Goal: Complete application form

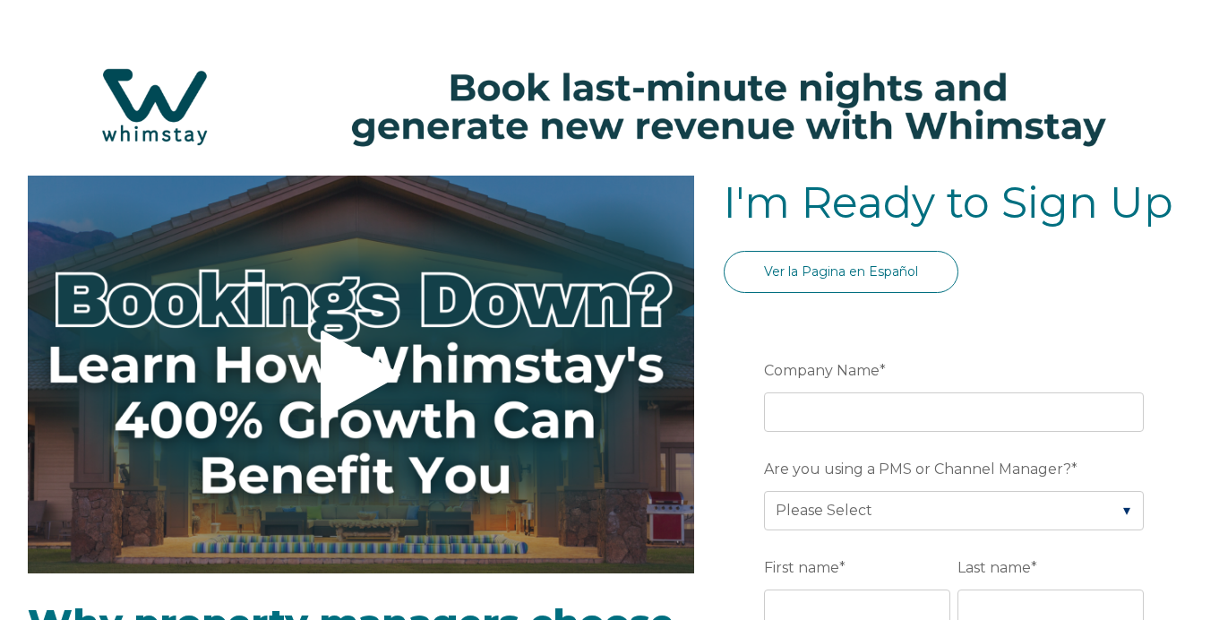
select select "PH"
select select "Standard"
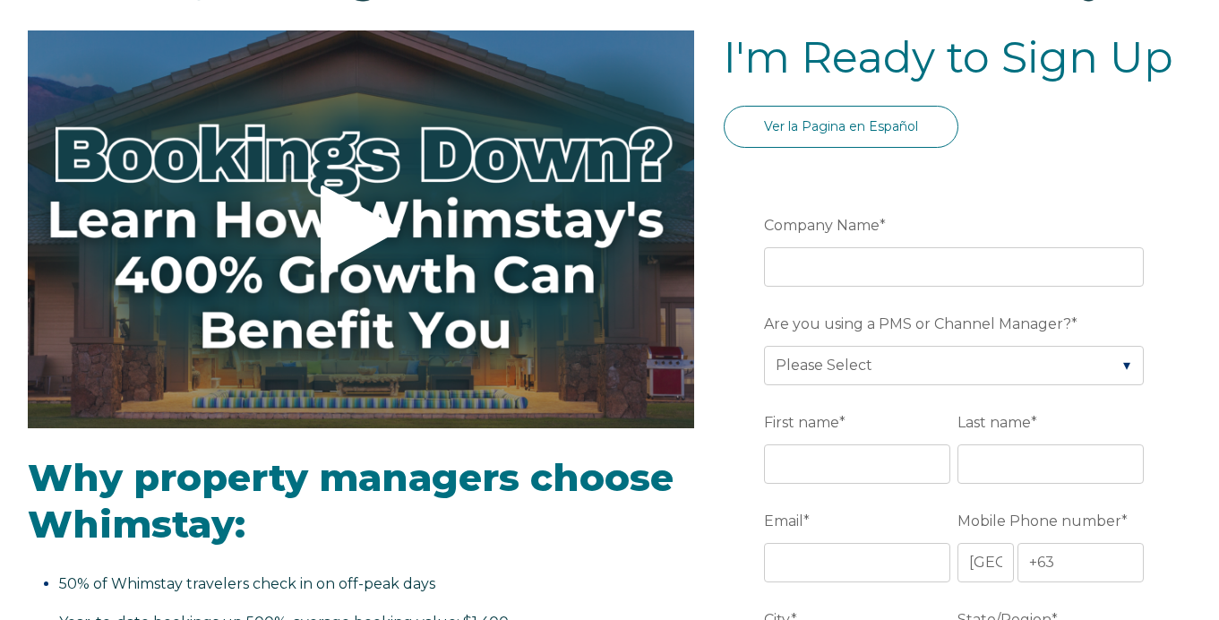
scroll to position [146, 0]
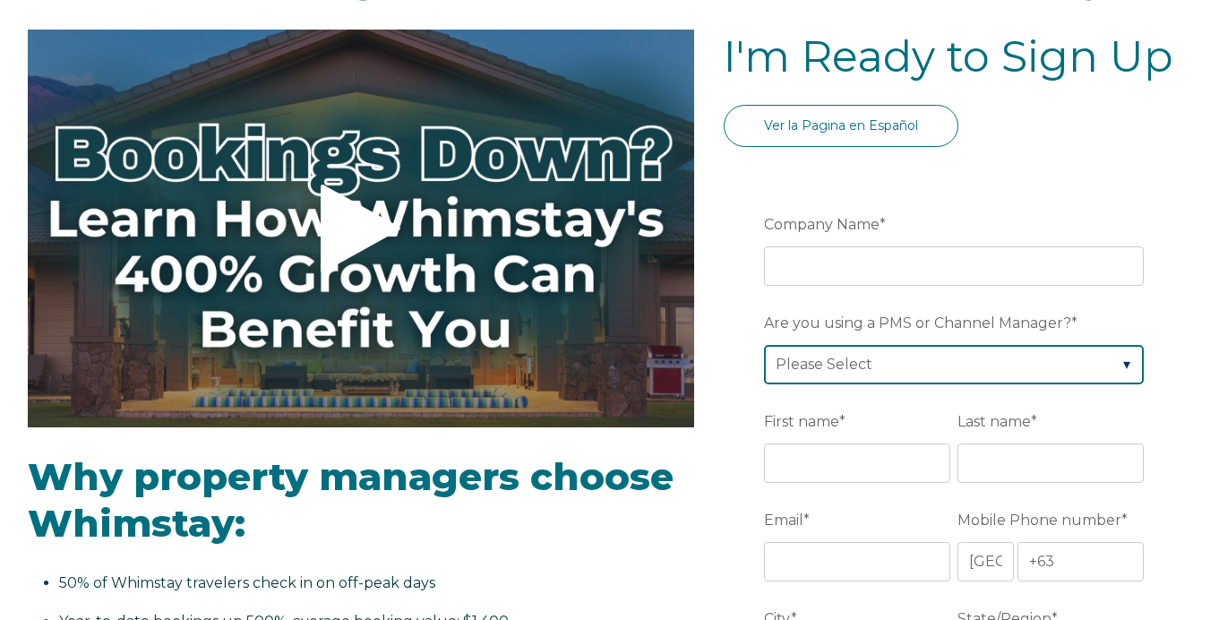
click at [892, 364] on select "Please Select Barefoot BookingPal Boost Brightside CiiRUS Escapia Guesty Hostaw…" at bounding box center [954, 364] width 380 height 39
select select "OwnerRez"
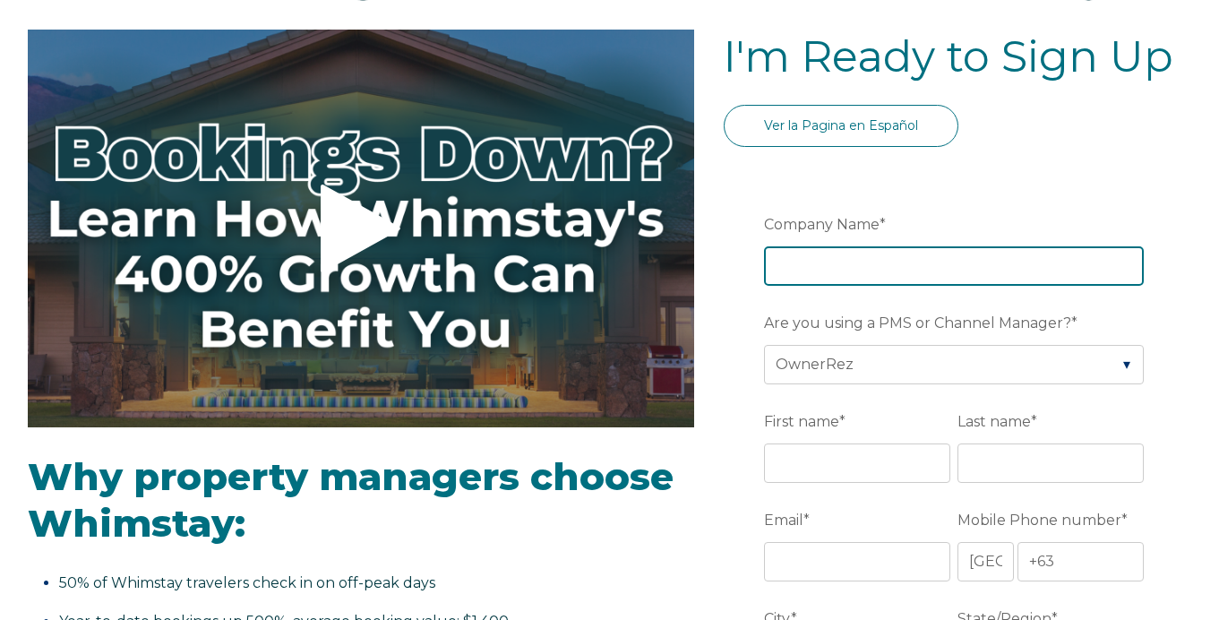
click at [842, 284] on input "Company Name *" at bounding box center [954, 265] width 380 height 39
type input "Grandview Holidays"
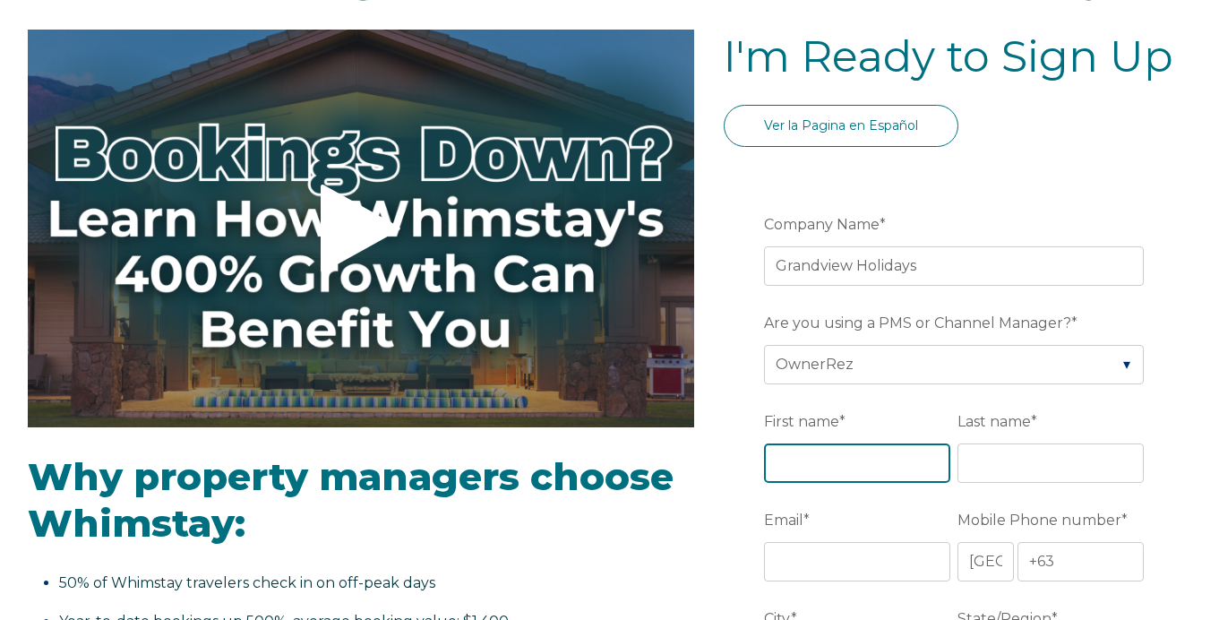
click at [835, 475] on input "First name *" at bounding box center [857, 462] width 186 height 39
type input "[PERSON_NAME]"
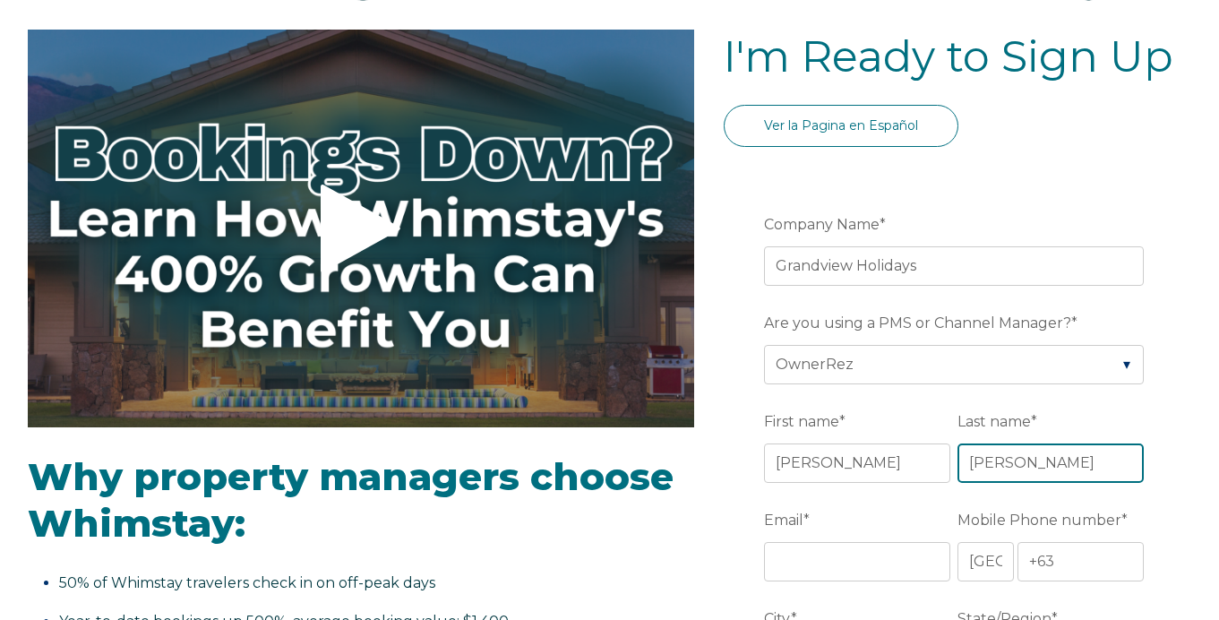
type input "[PERSON_NAME]"
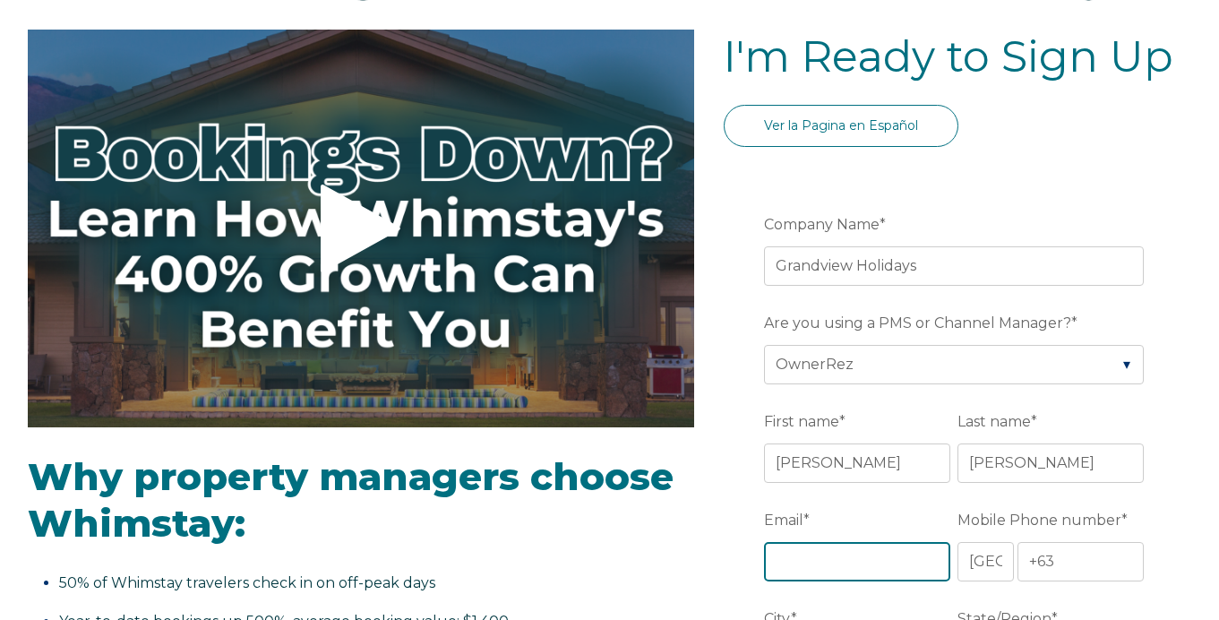
click at [814, 547] on input "Email *" at bounding box center [857, 561] width 186 height 39
type input "[EMAIL_ADDRESS][DOMAIN_NAME]"
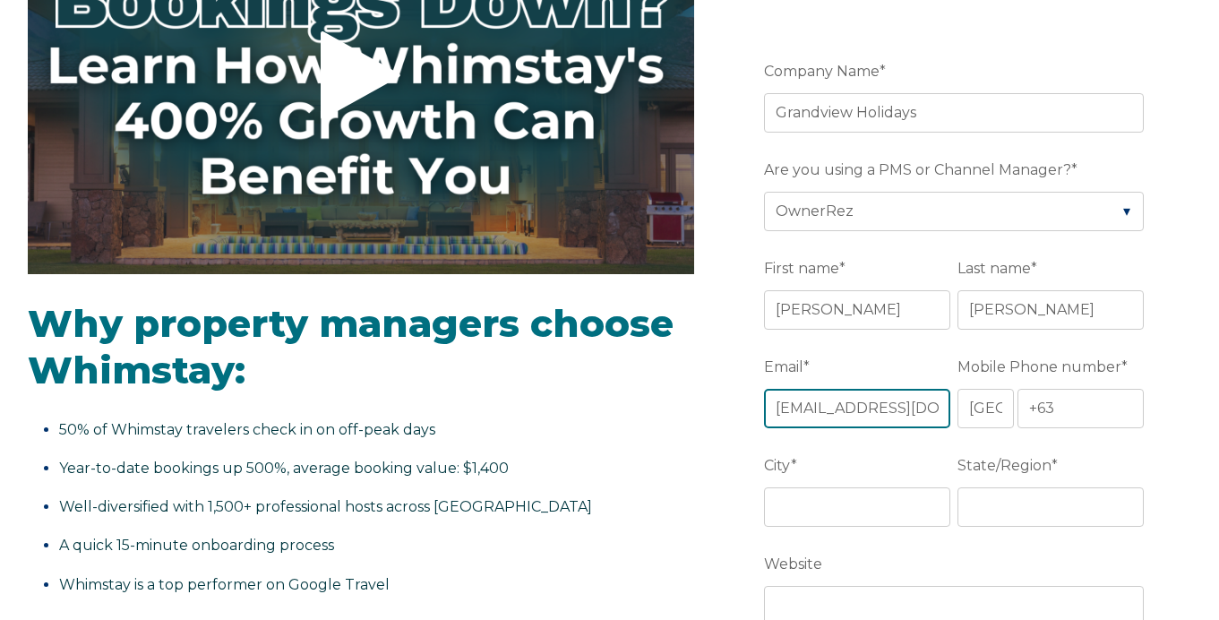
scroll to position [303, 0]
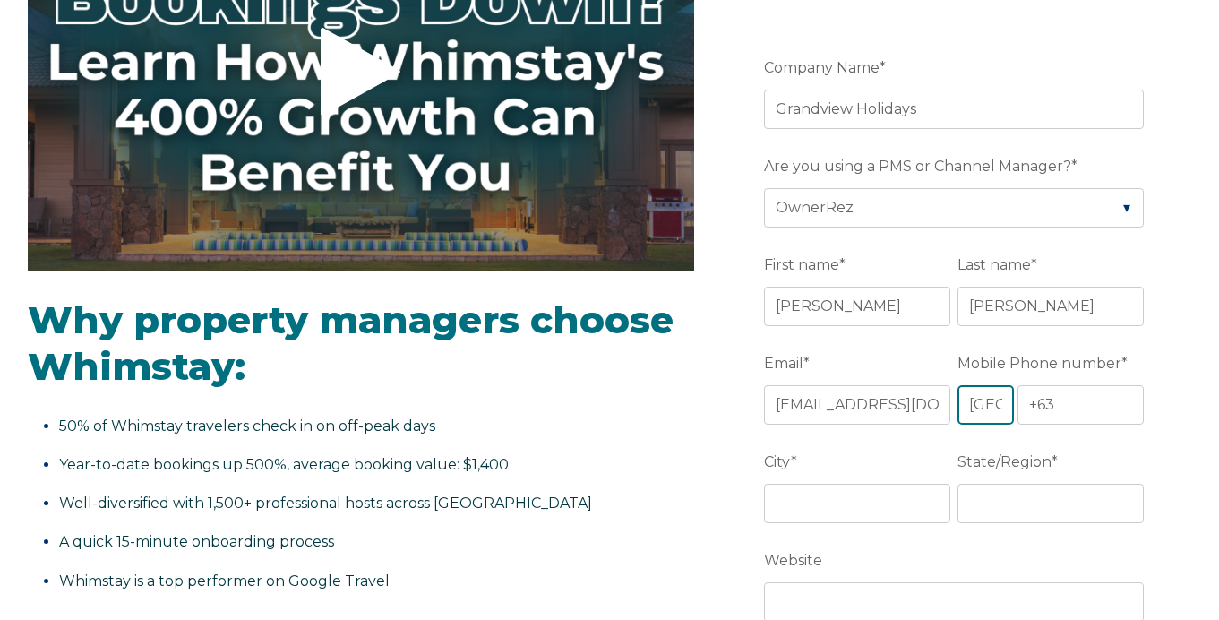
click at [987, 393] on select "* [GEOGRAPHIC_DATA] (‫[GEOGRAPHIC_DATA]‬‎) [GEOGRAPHIC_DATA] ([GEOGRAPHIC_DATA]…" at bounding box center [985, 404] width 56 height 39
select select "US"
click at [1075, 406] on input "+1" at bounding box center [1080, 404] width 127 height 39
type input "[PHONE_NUMBER]"
click at [877, 497] on input "City *" at bounding box center [857, 503] width 186 height 39
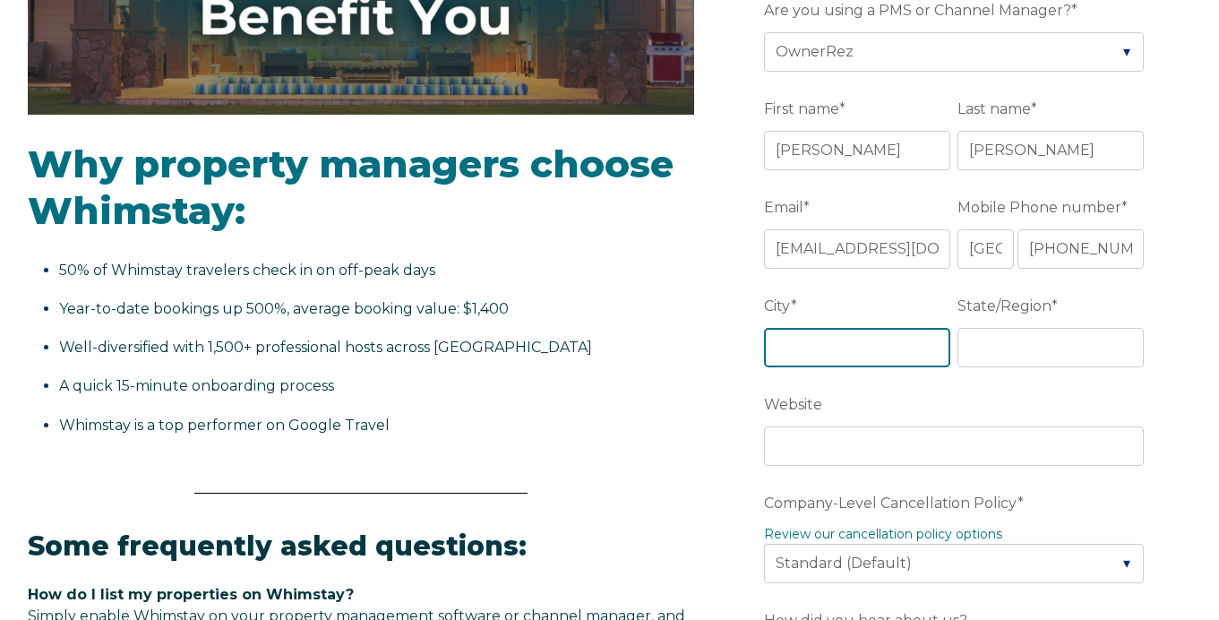
scroll to position [480, 0]
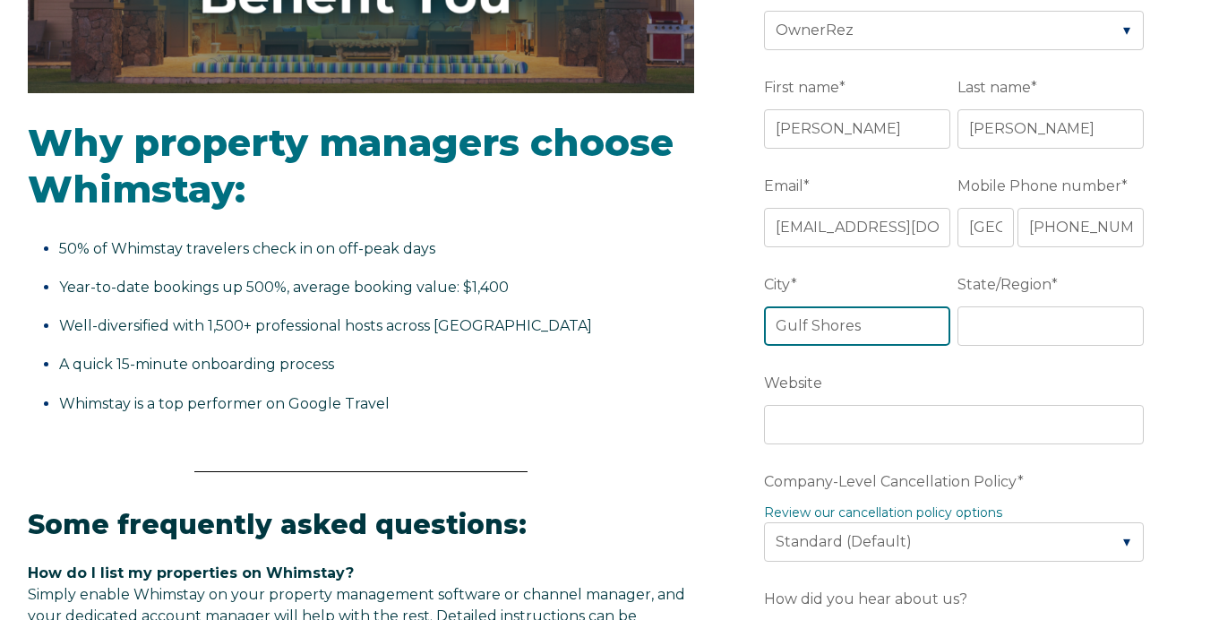
type input "Gulf Shores"
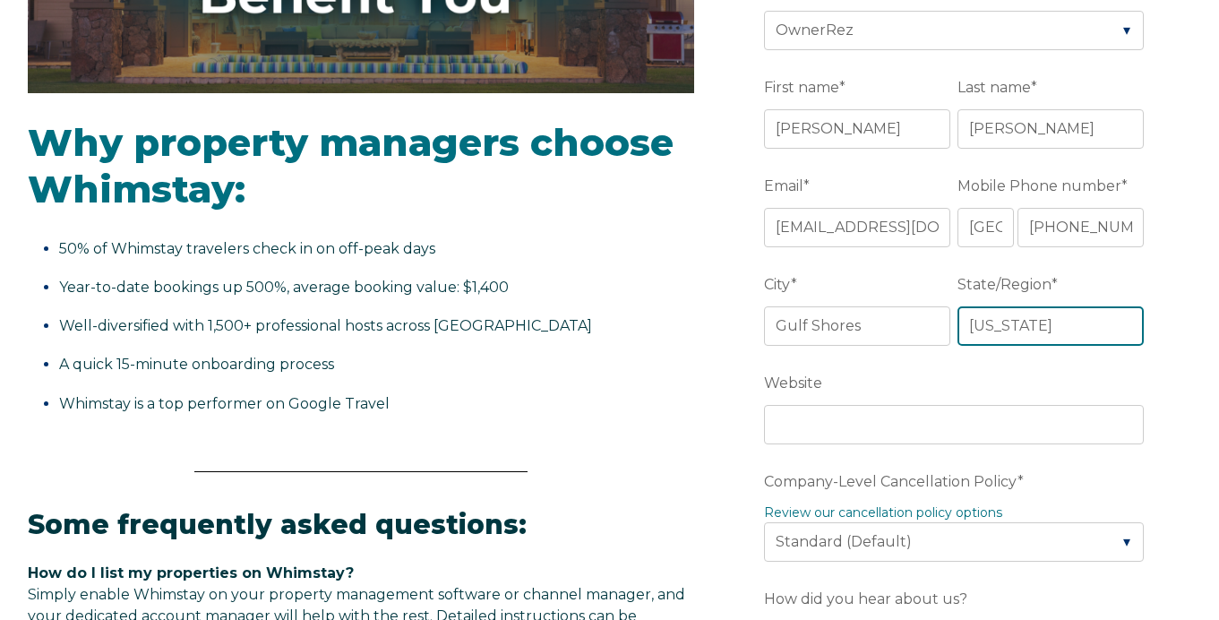
type input "[US_STATE]"
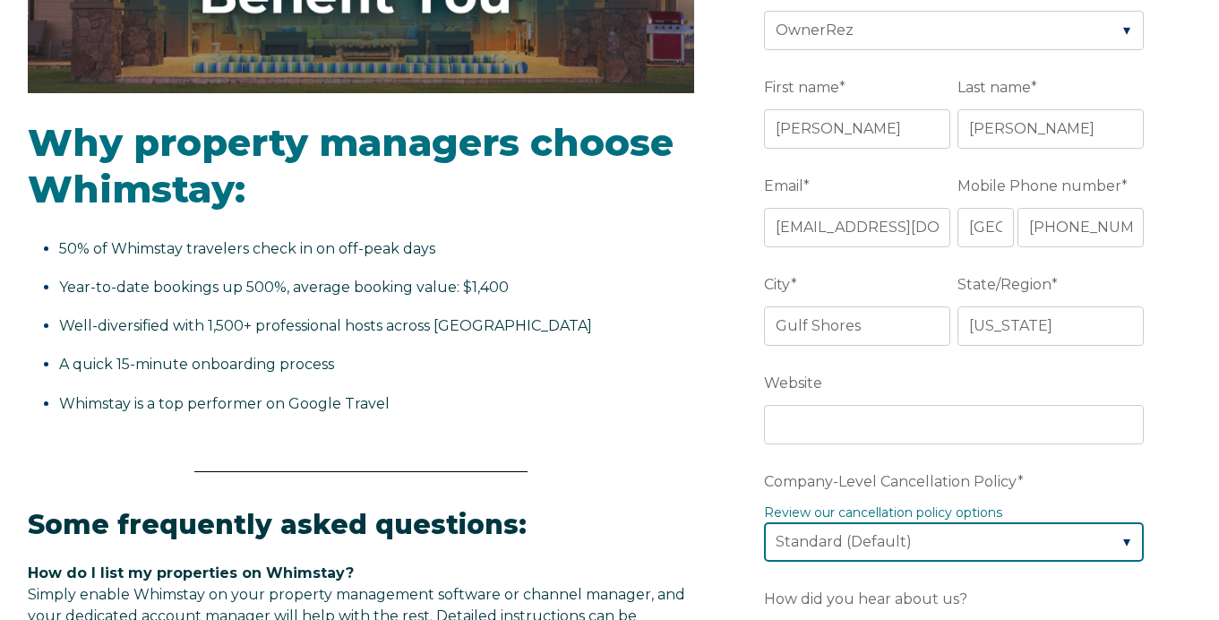
click at [879, 542] on select "Please Select Partial Standard (Default) Moderate Strict" at bounding box center [954, 541] width 380 height 39
select select "Moderate"
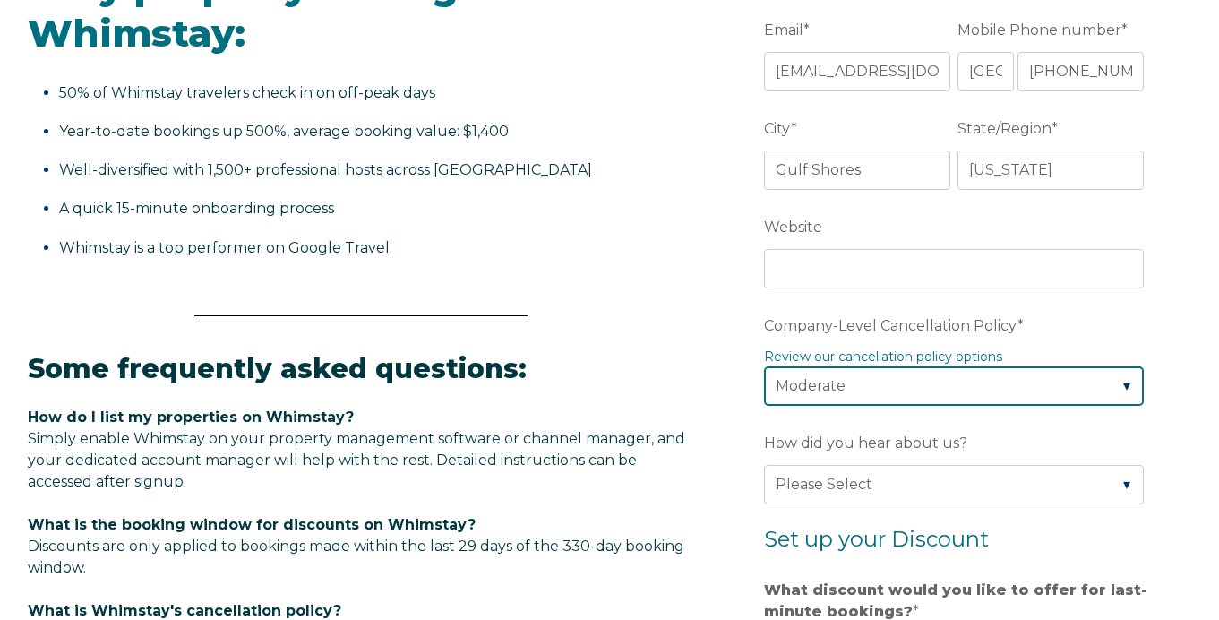
scroll to position [638, 0]
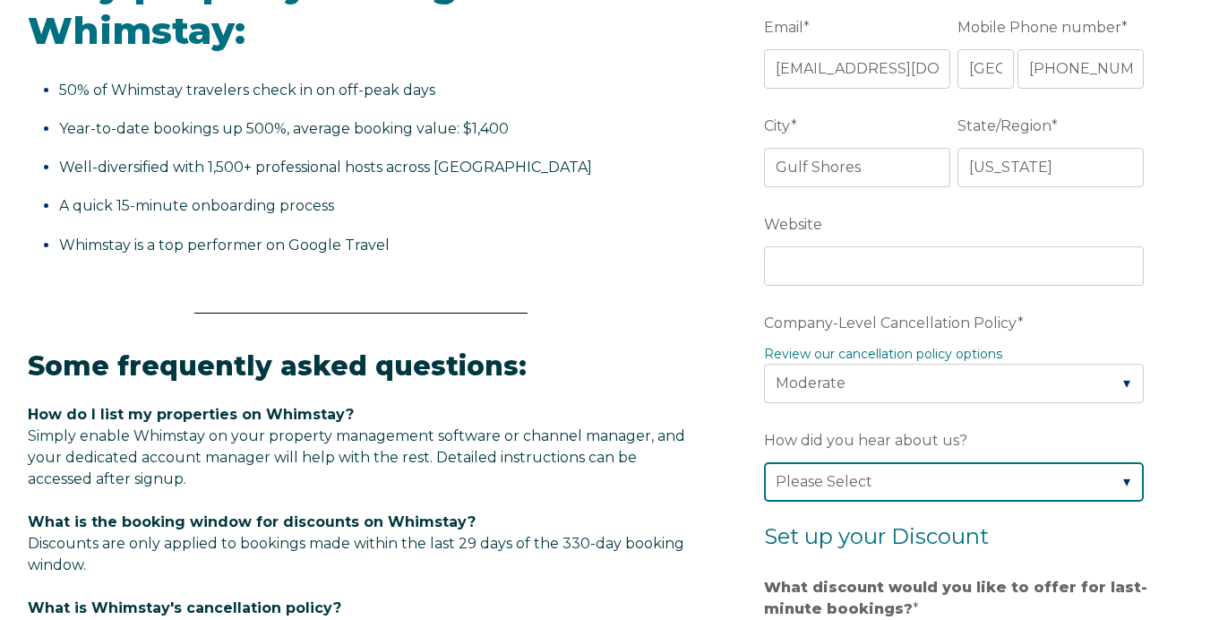
click at [901, 486] on select "Please Select Found Whimstay through a Google search Direct outreach from a Whi…" at bounding box center [954, 481] width 380 height 39
select select "Google Search"
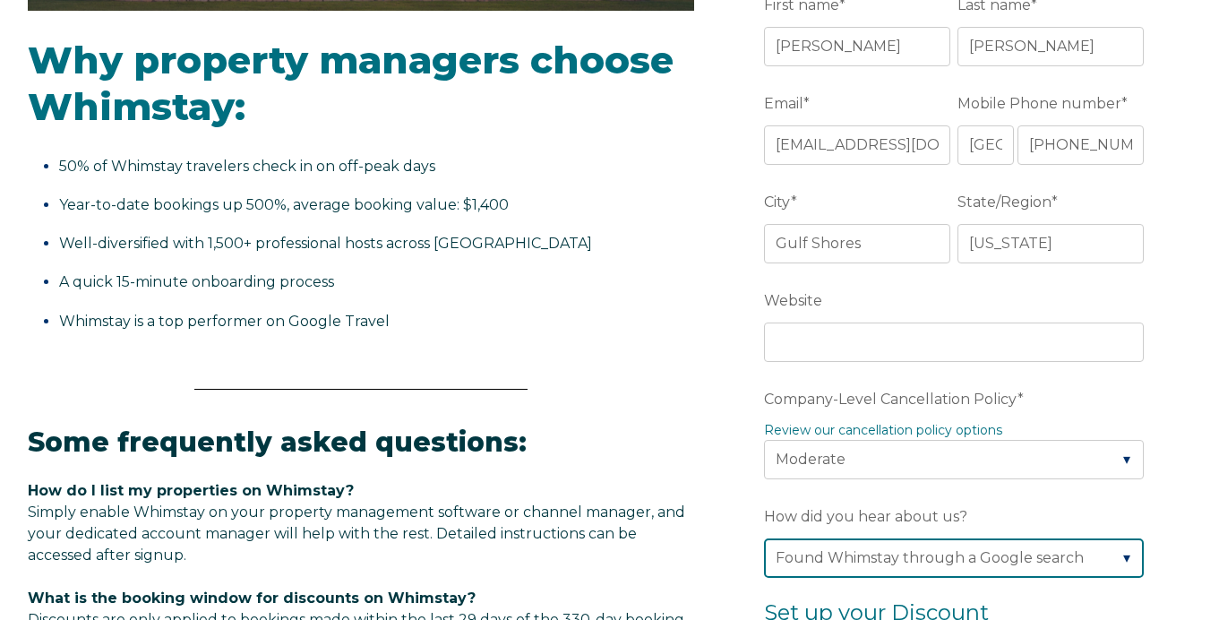
scroll to position [561, 0]
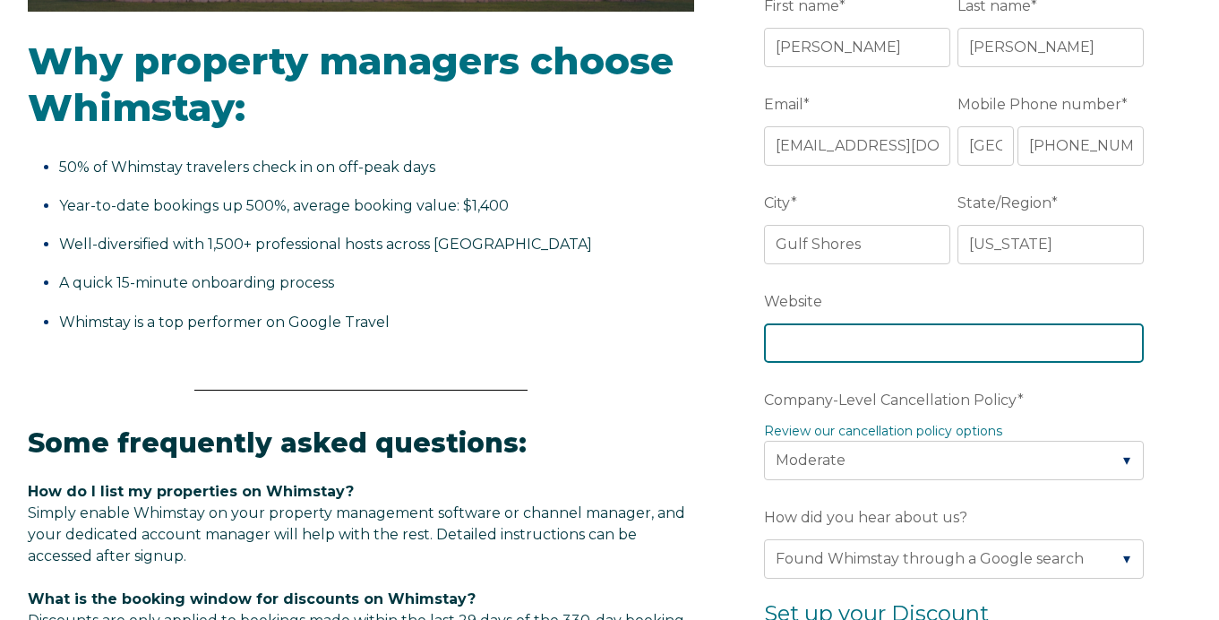
click at [887, 325] on input "Website" at bounding box center [954, 342] width 380 height 39
click at [900, 346] on input "Website" at bounding box center [954, 342] width 380 height 39
paste input "[URL][DOMAIN_NAME]"
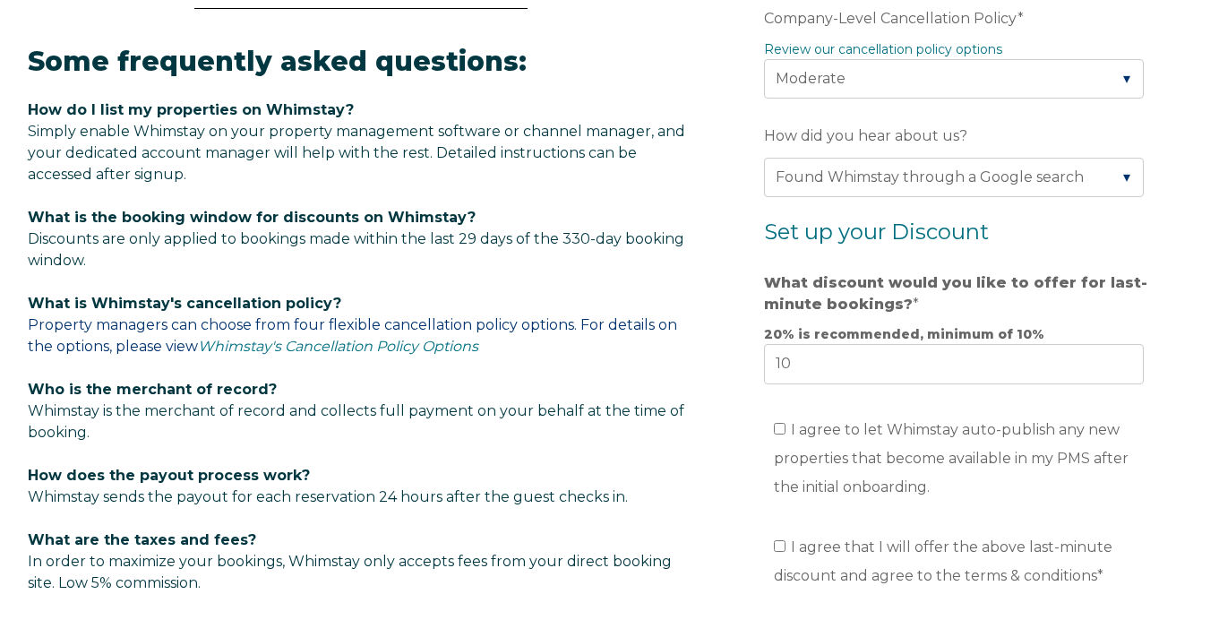
scroll to position [950, 0]
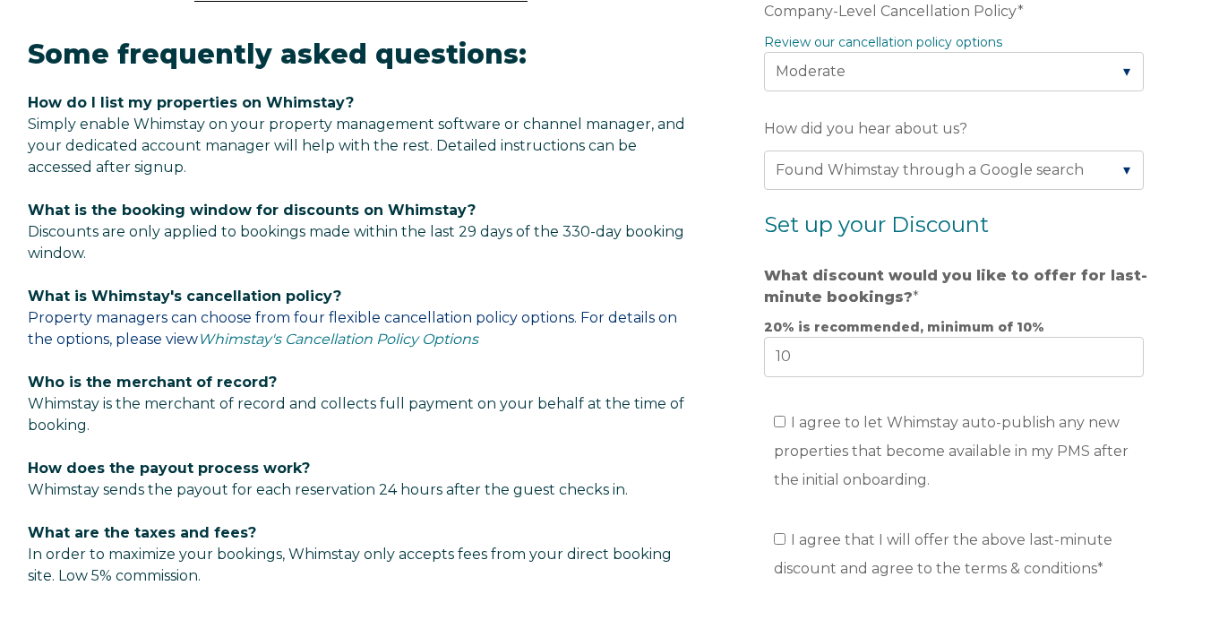
type input "[URL][DOMAIN_NAME]"
click at [879, 361] on input "10" at bounding box center [954, 356] width 380 height 39
type input "1"
type input "20"
click at [772, 422] on ul "I agree to let Whimstay auto-publish any new properties that become available i…" at bounding box center [954, 451] width 380 height 86
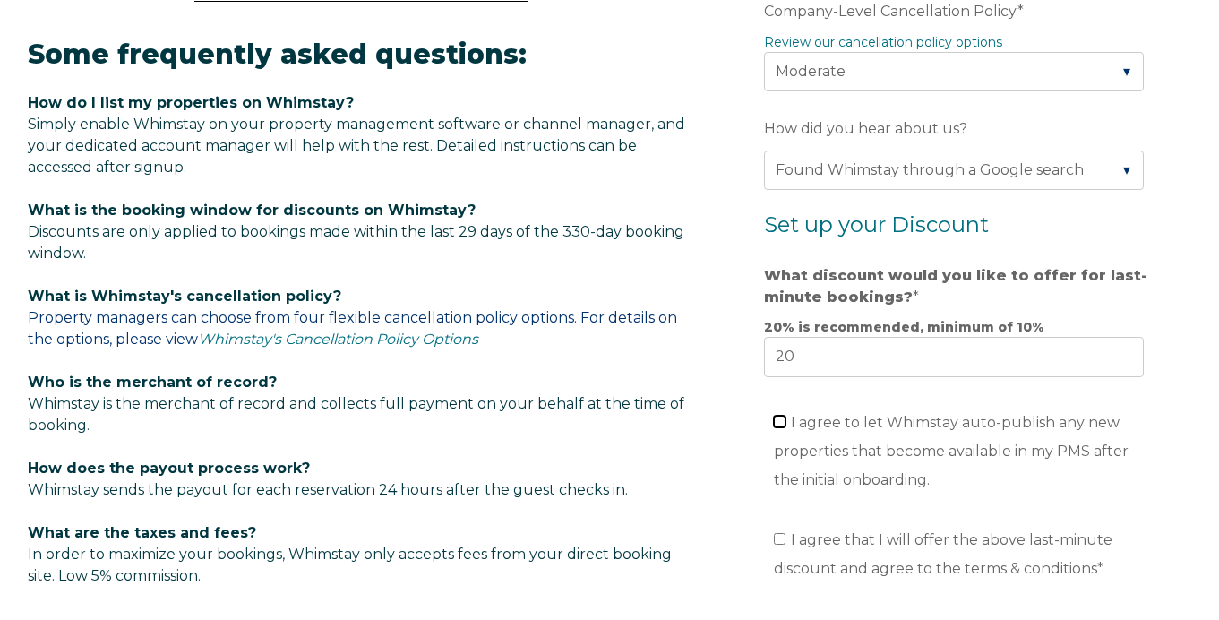
click at [776, 422] on input "I agree to let Whimstay auto-publish any new properties that become available i…" at bounding box center [780, 421] width 12 height 12
checkbox input "true"
click at [781, 537] on input "I agree that I will offer the above last-minute discount and agree to the terms…" at bounding box center [780, 539] width 12 height 12
checkbox input "true"
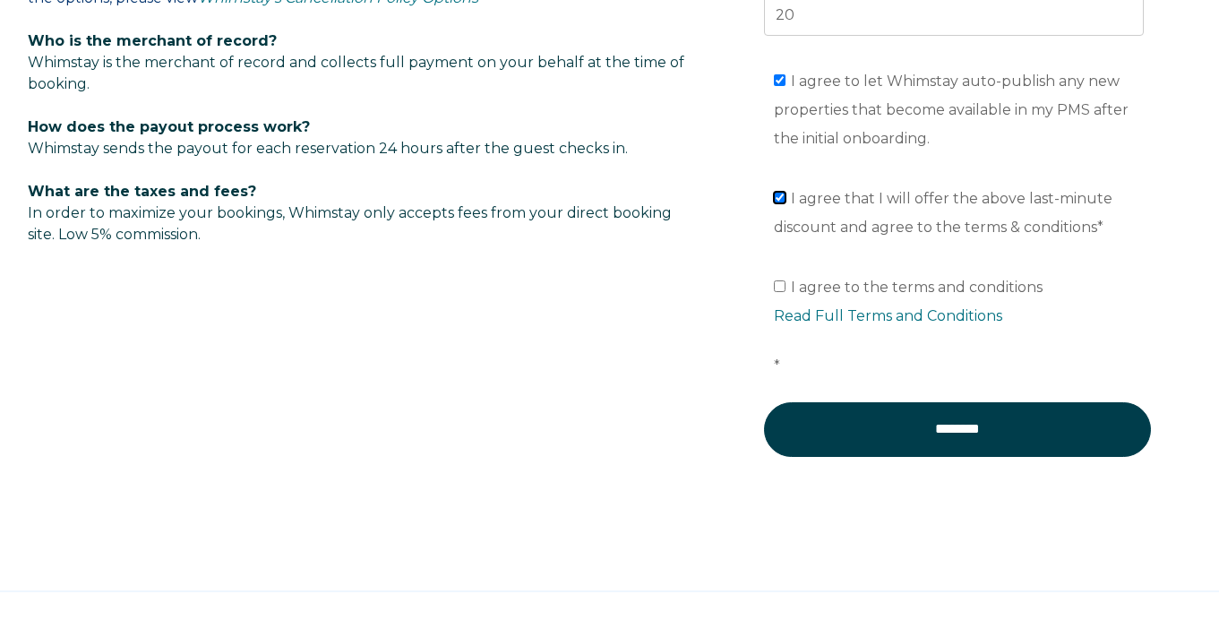
scroll to position [1285, 0]
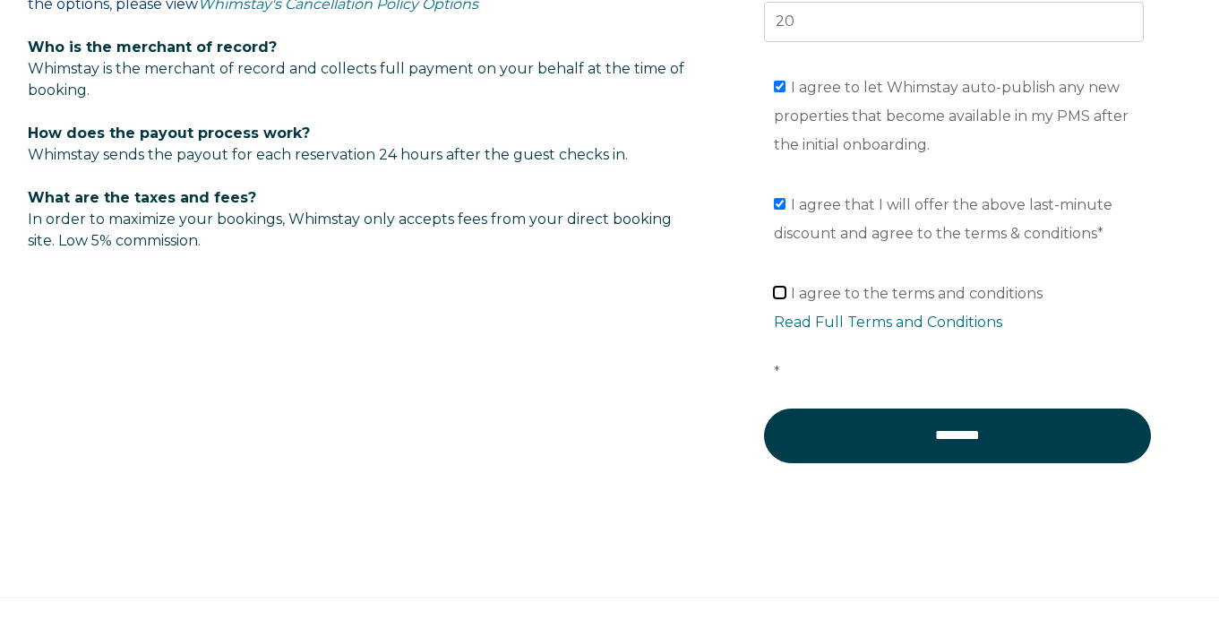
click at [777, 293] on input "I agree to the terms and conditions Read Full Terms and Conditions *" at bounding box center [780, 293] width 12 height 12
checkbox input "true"
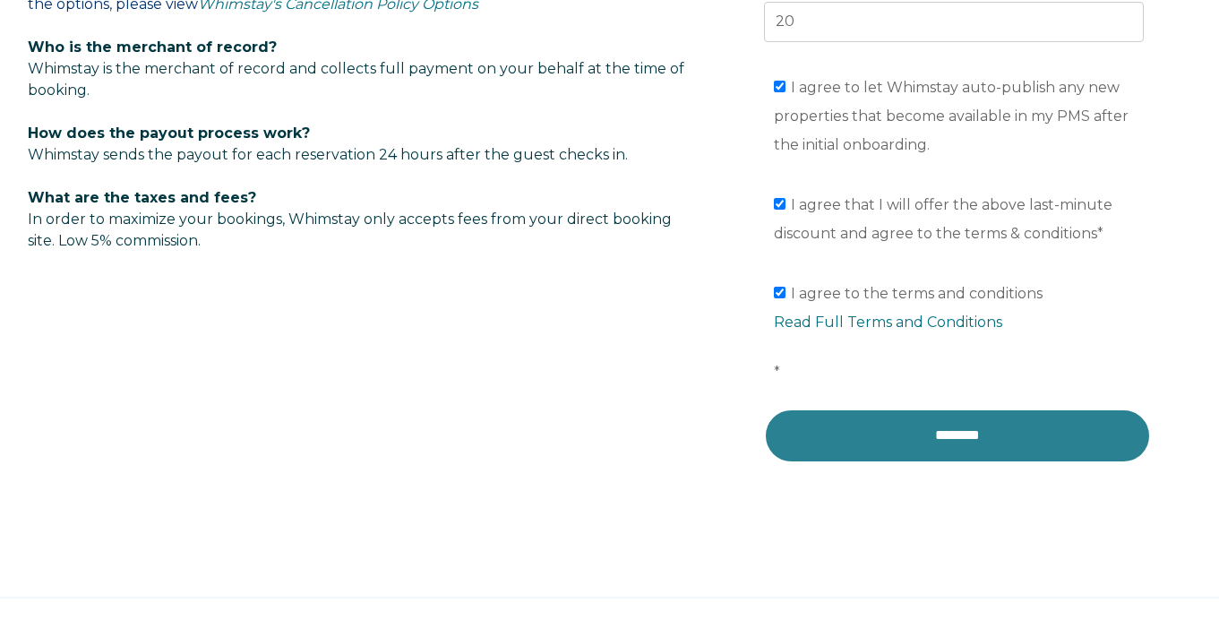
click at [866, 433] on input "********" at bounding box center [957, 435] width 387 height 54
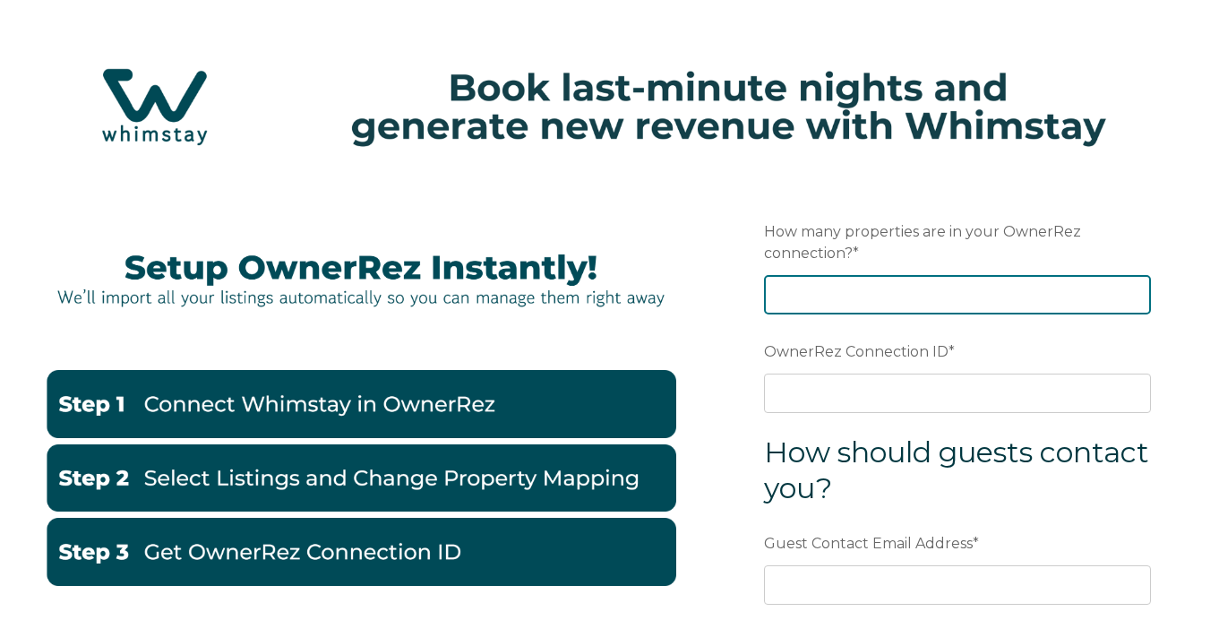
click at [835, 298] on input "How many properties are in your OwnerRez connection? *" at bounding box center [957, 294] width 387 height 39
type input "4"
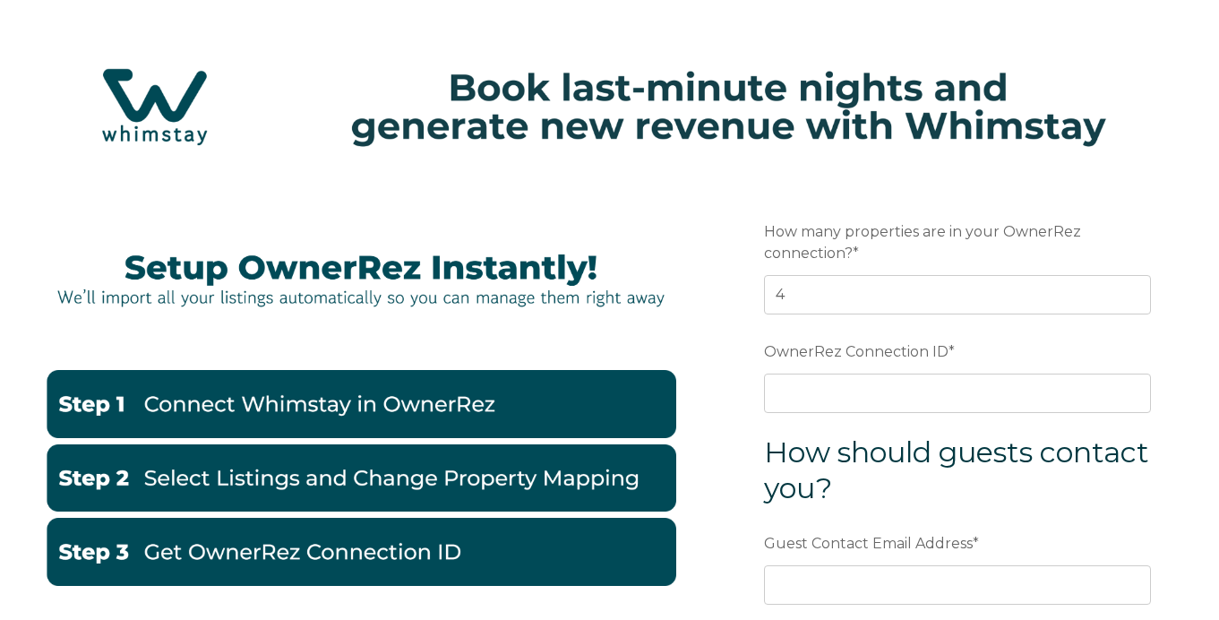
click at [739, 363] on form "Preferred language Email How many properties are in your OwnerRez connection? *…" at bounding box center [957, 508] width 467 height 664
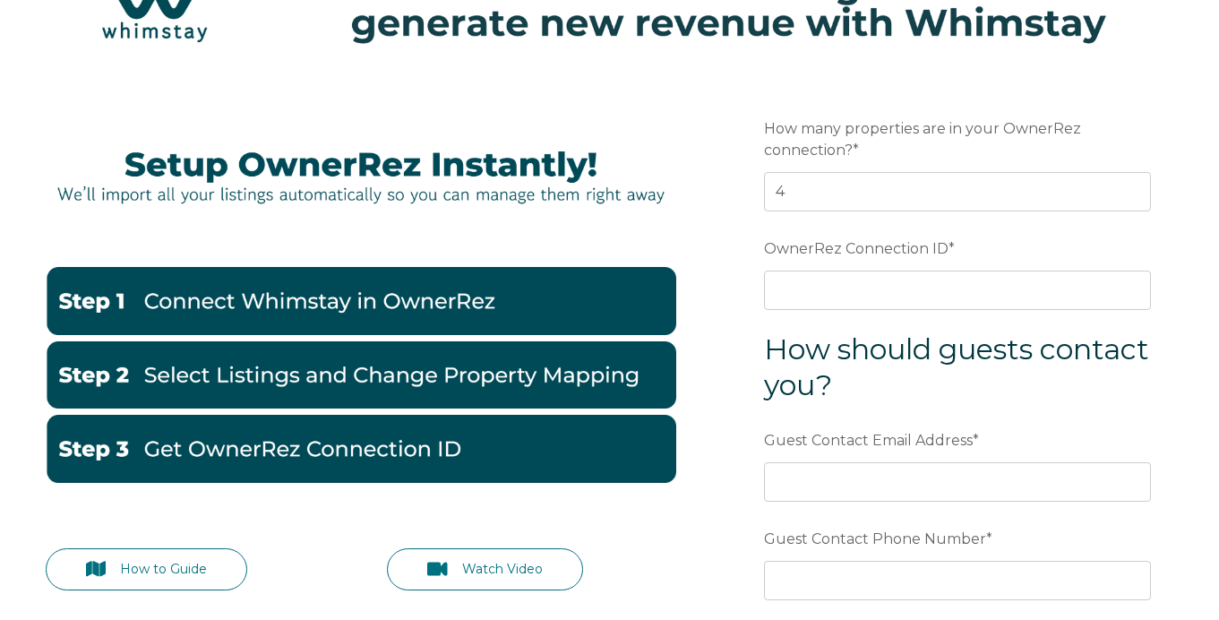
scroll to position [172, 0]
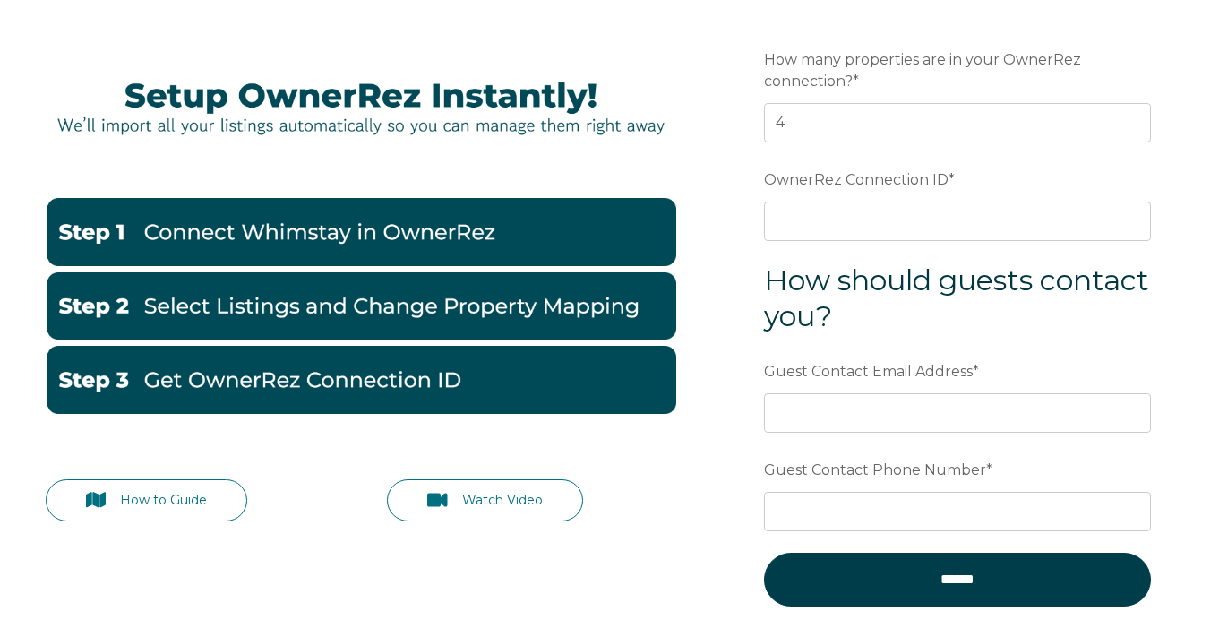
click at [851, 434] on form "Preferred language Email How many properties are in your OwnerRez connection? *…" at bounding box center [957, 336] width 467 height 664
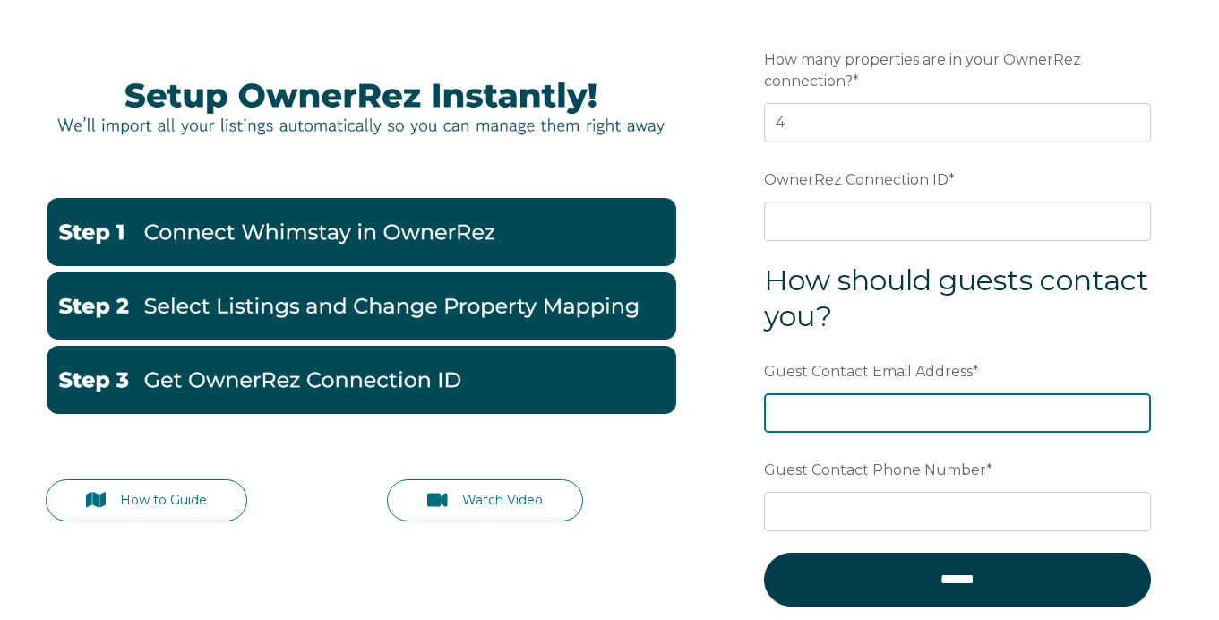
click at [851, 415] on input "Guest Contact Email Address *" at bounding box center [957, 412] width 387 height 39
type input "info@grandview-holidays.com"
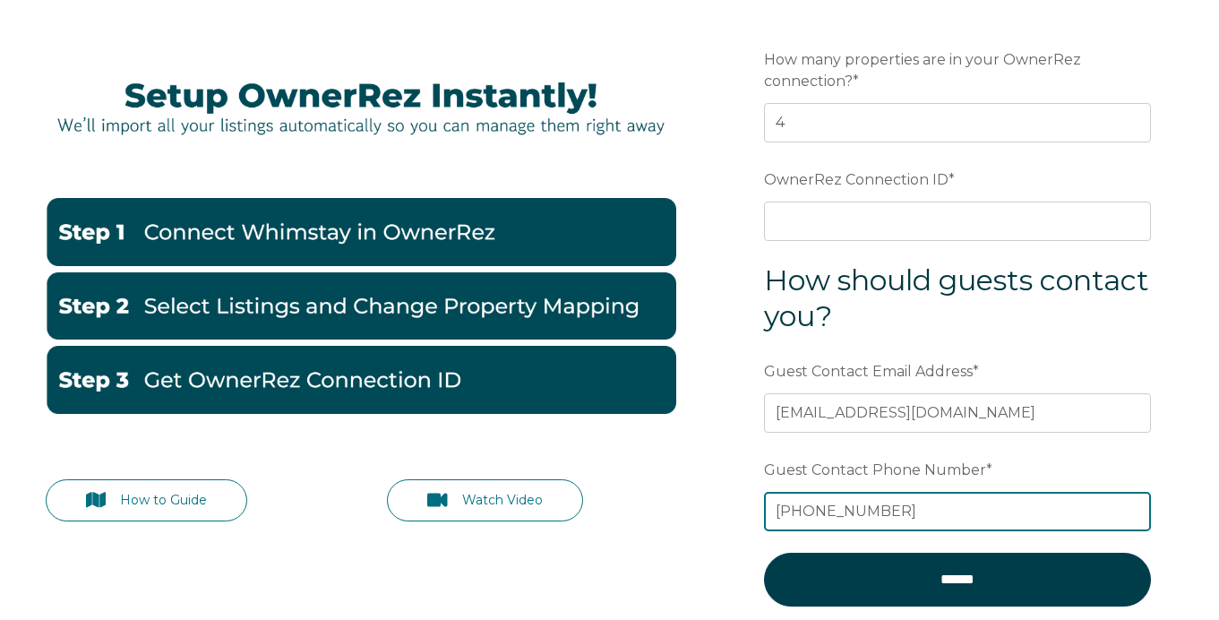
scroll to position [0, 0]
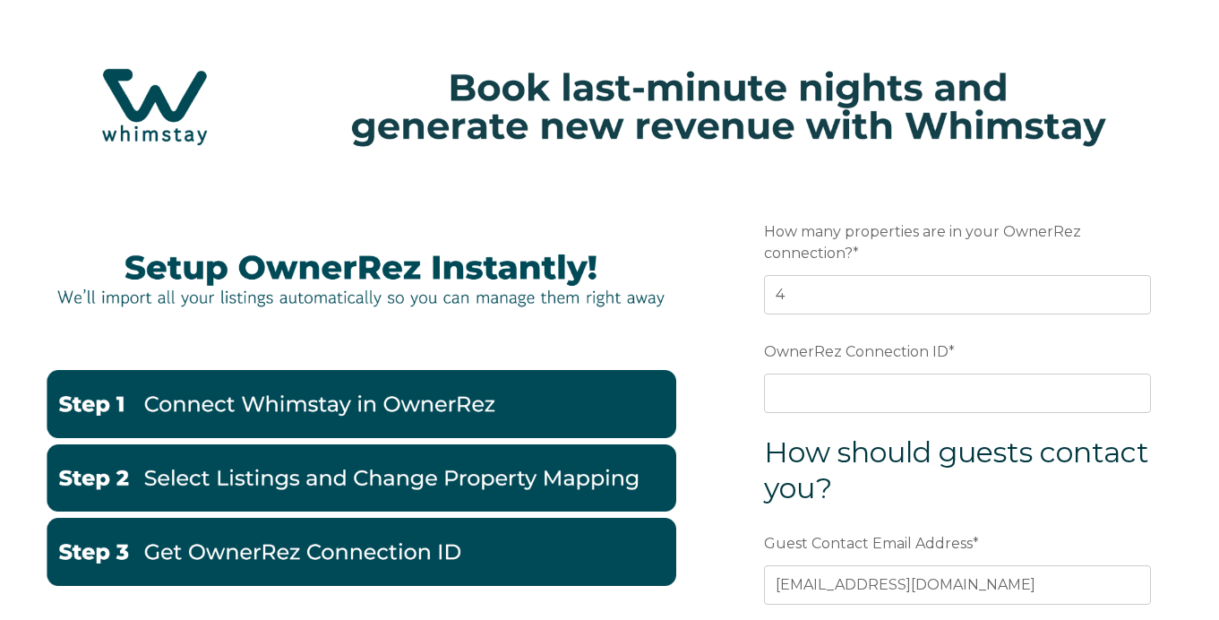
type input "833-645-1524"
click at [861, 380] on input "OwnerRez Connection ID *" at bounding box center [957, 392] width 387 height 39
paste input "ora7ccddf600x"
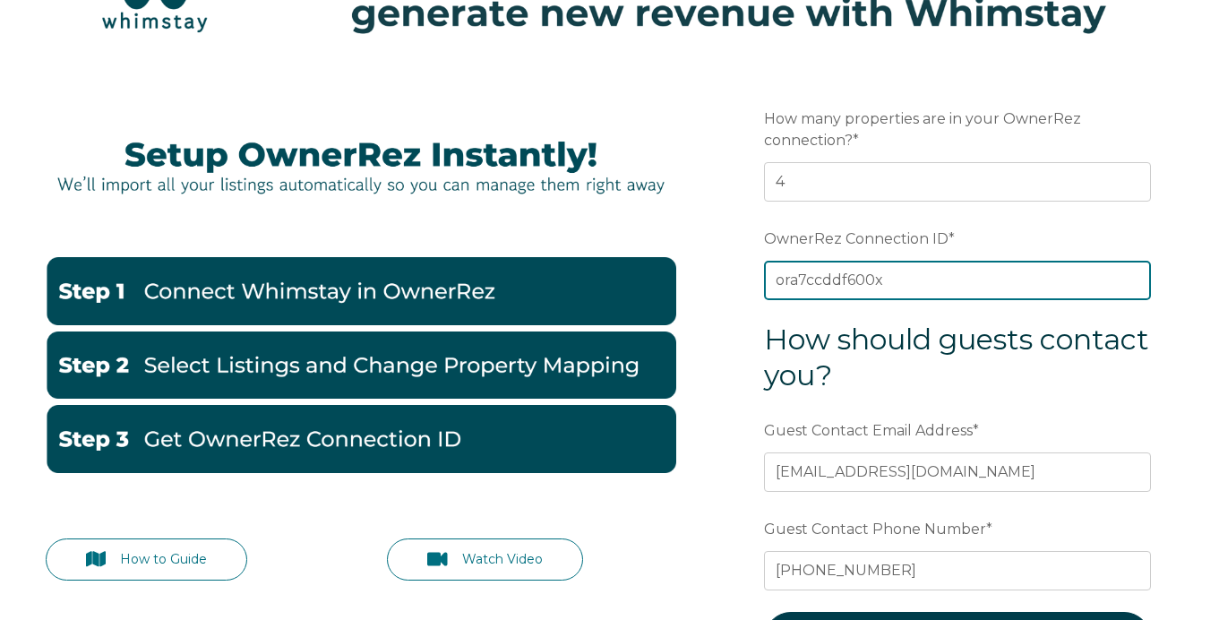
scroll to position [398, 0]
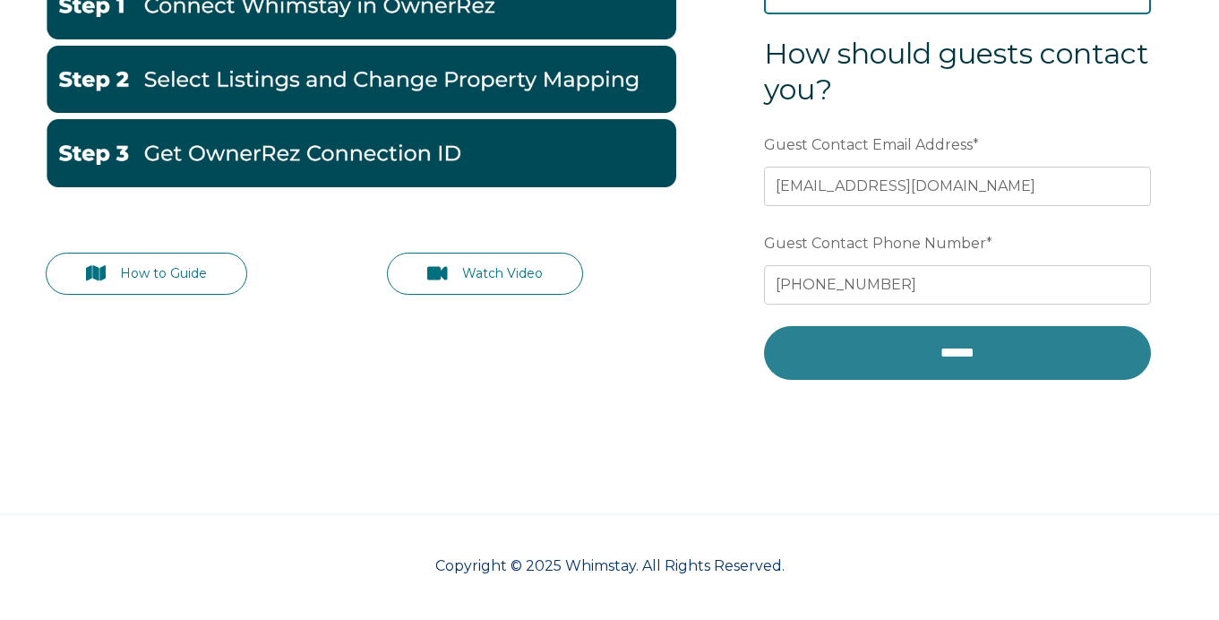
type input "ora7ccddf600x"
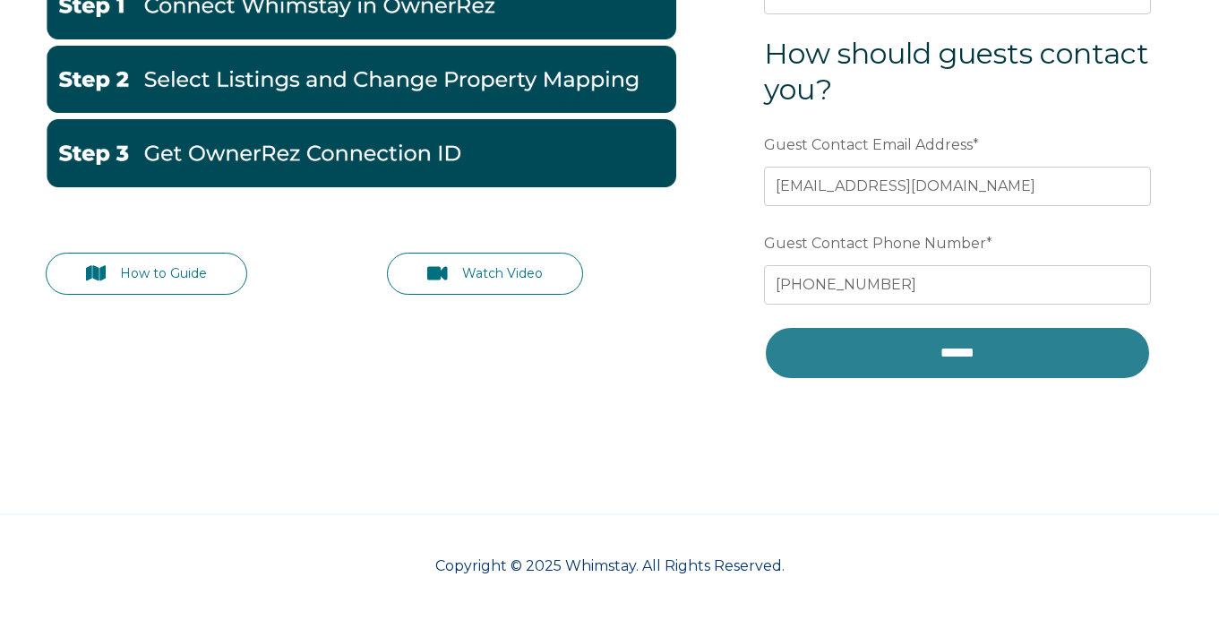
click at [915, 364] on input "******" at bounding box center [957, 353] width 387 height 54
